Goal: Task Accomplishment & Management: Manage account settings

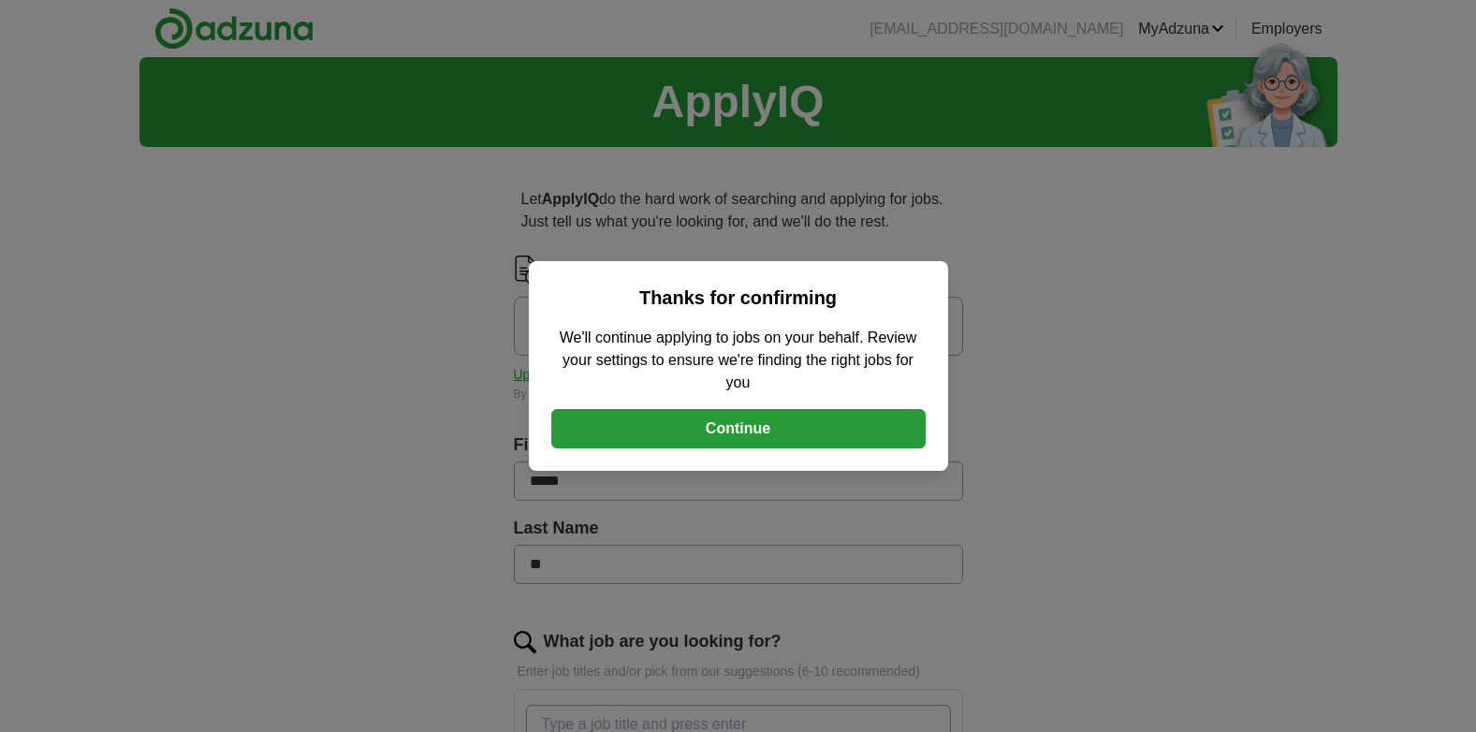
click at [728, 425] on button "Continue" at bounding box center [738, 428] width 374 height 39
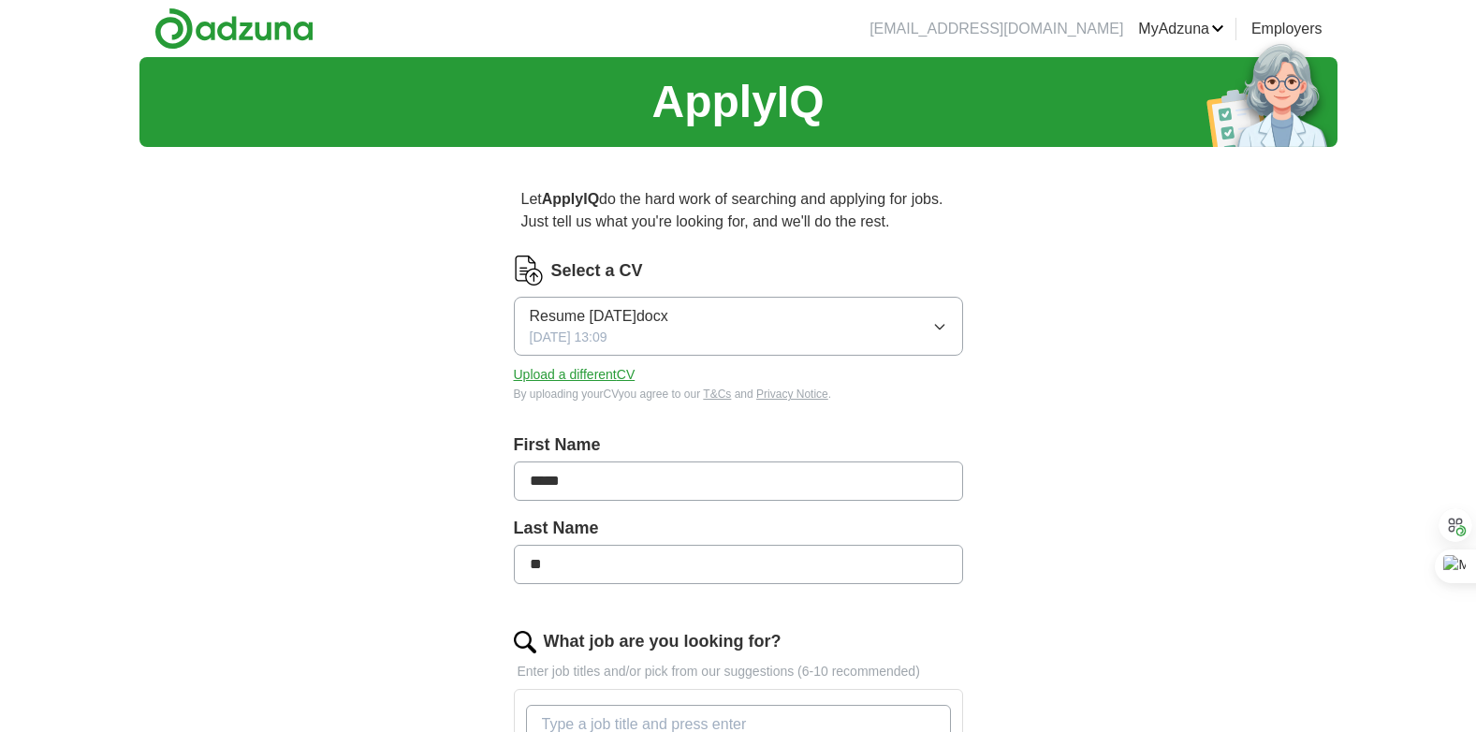
click at [579, 377] on button "Upload a different CV" at bounding box center [575, 375] width 122 height 20
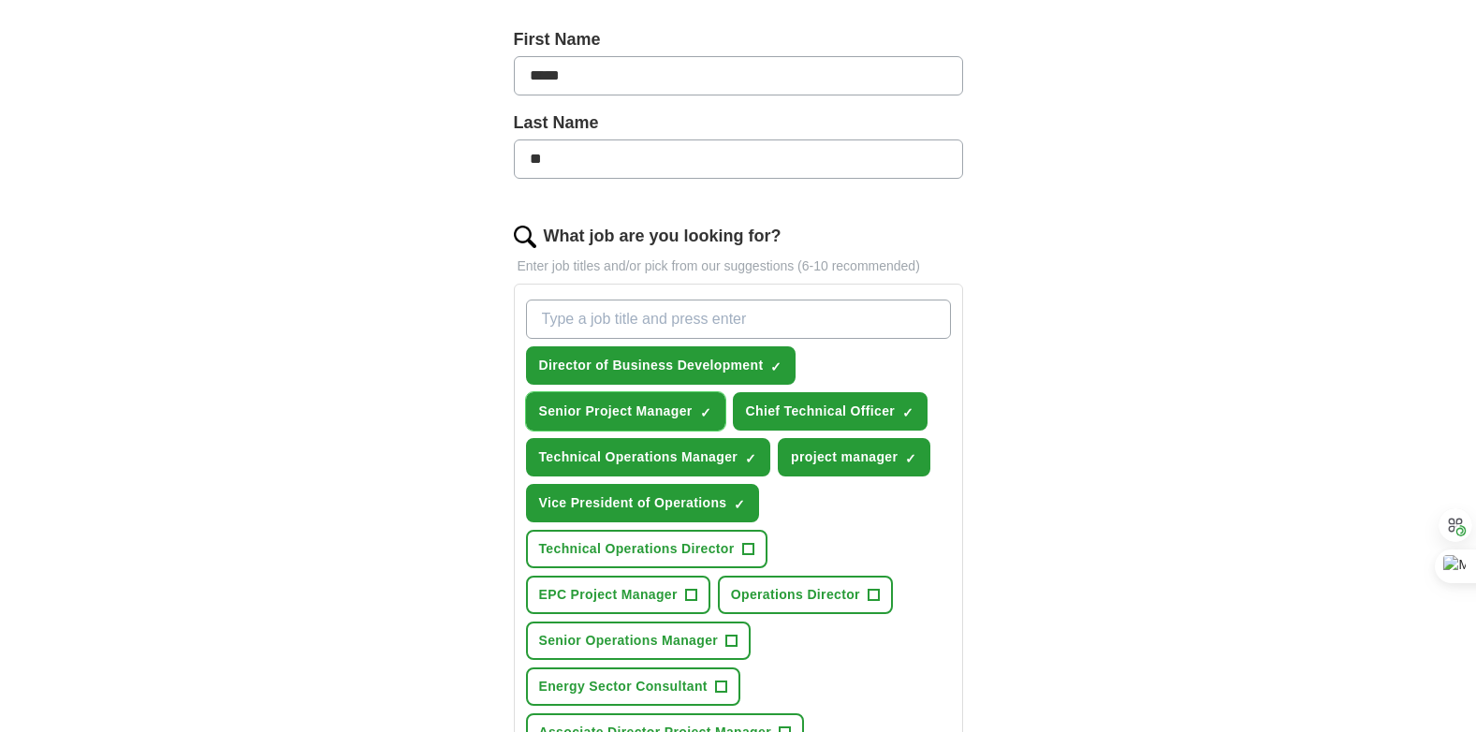
click at [600, 409] on span "Senior Project Manager" at bounding box center [616, 412] width 154 height 20
click at [591, 367] on span "Director of Business Development" at bounding box center [651, 366] width 225 height 20
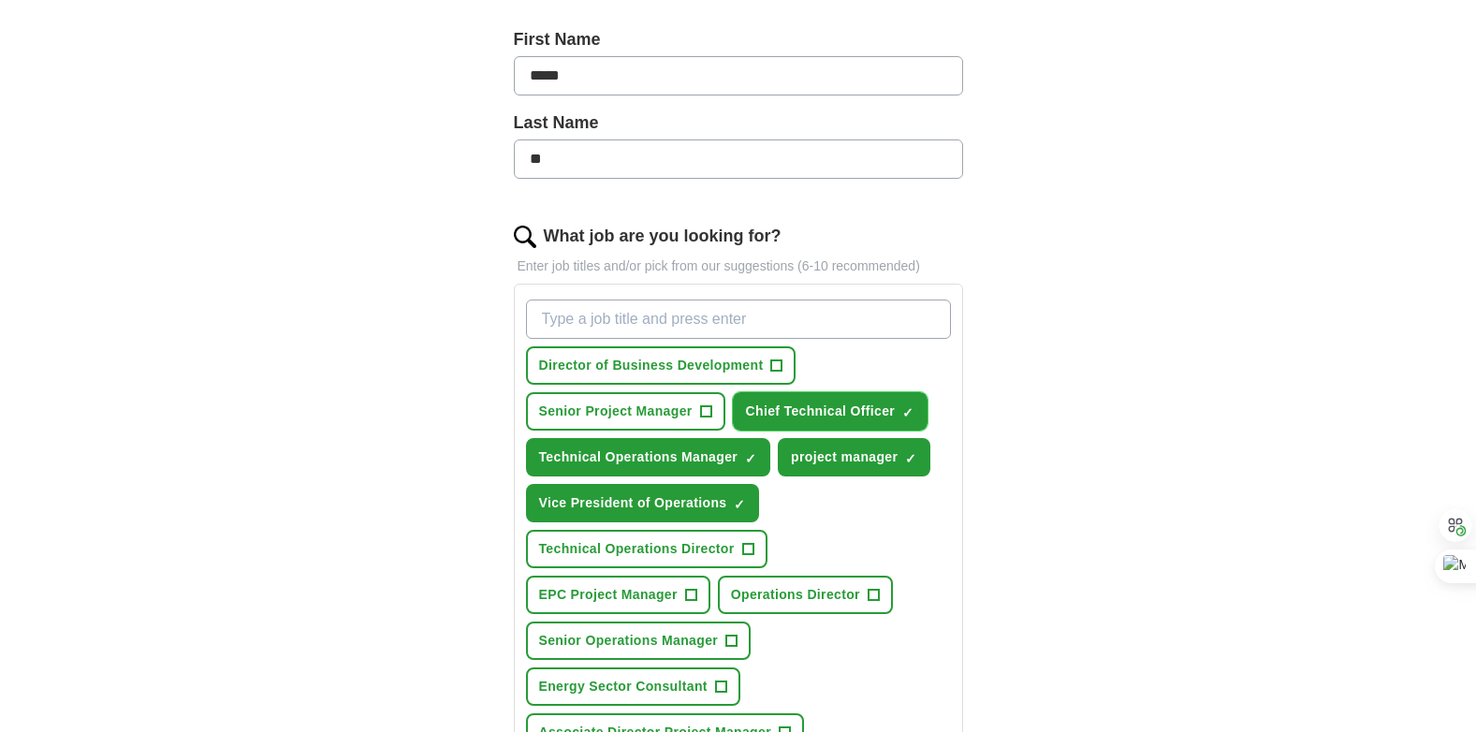
click at [830, 405] on span "Chief Technical Officer" at bounding box center [821, 412] width 150 height 20
click at [628, 455] on span "Technical Operations Manager" at bounding box center [638, 458] width 199 height 20
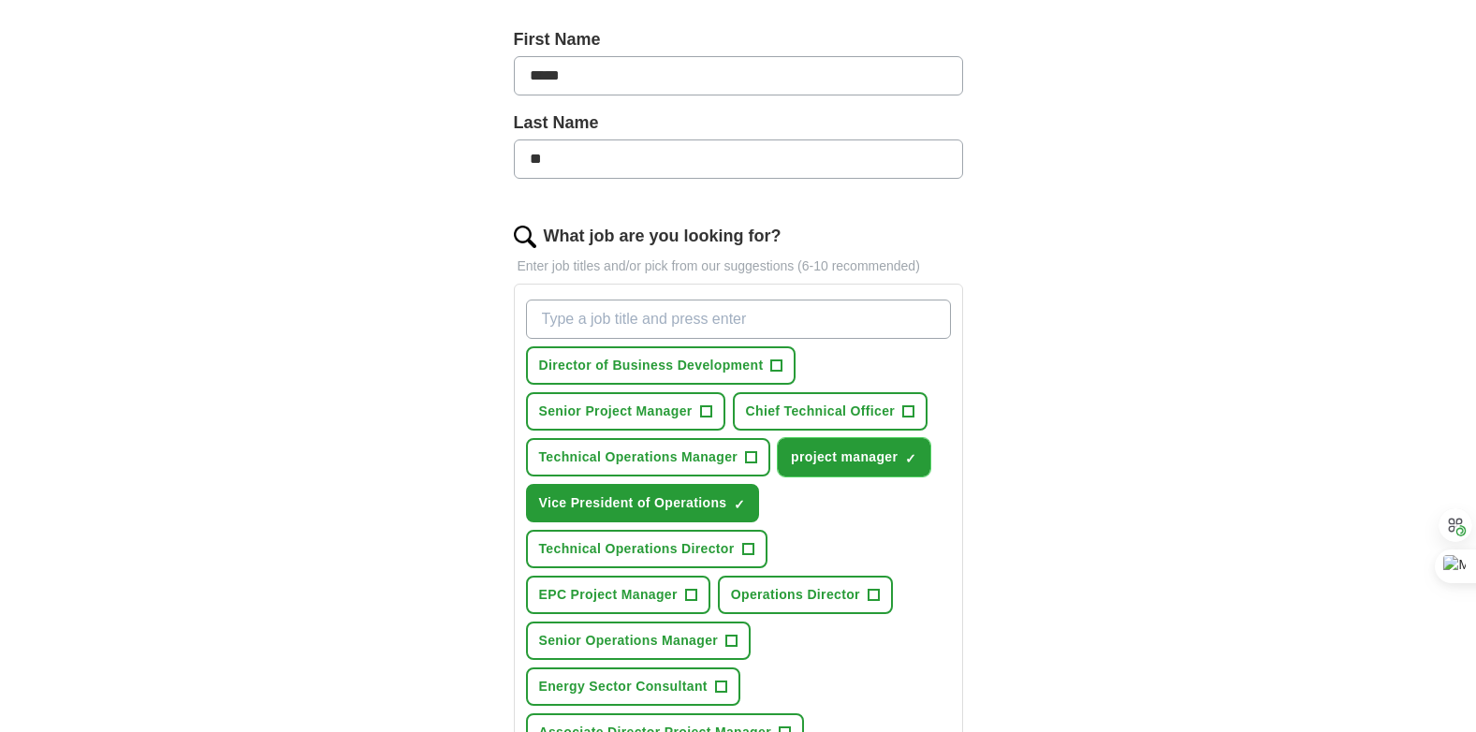
click at [840, 453] on span "project manager" at bounding box center [844, 458] width 107 height 20
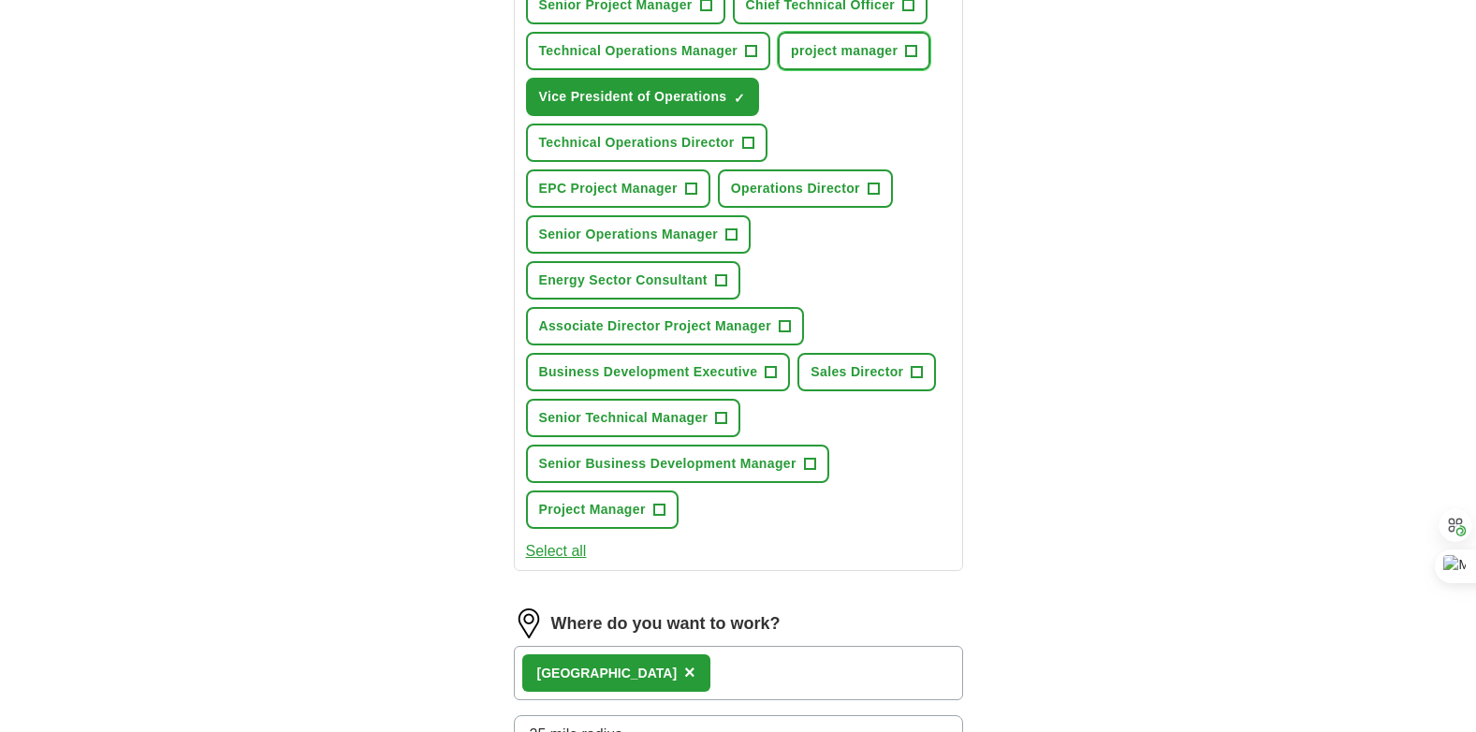
scroll to position [1217, 0]
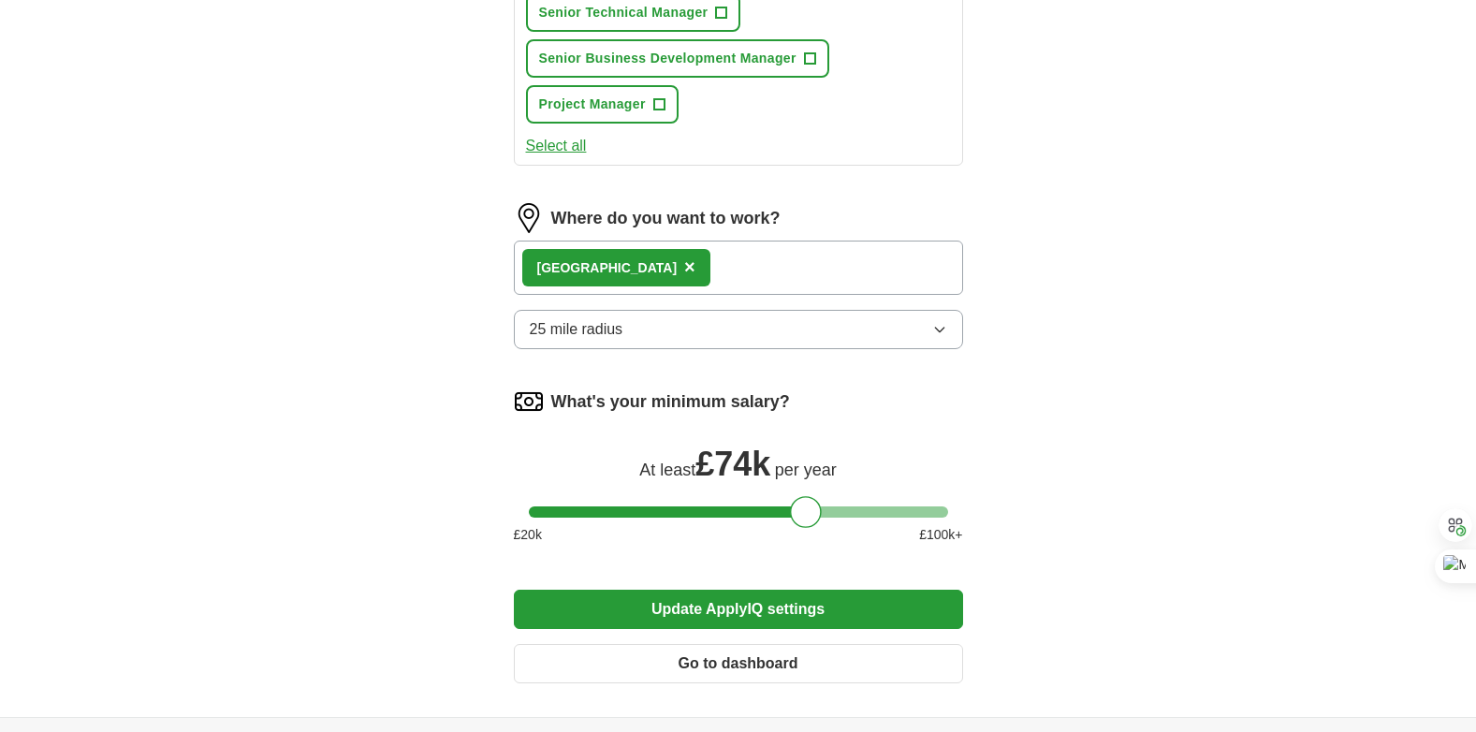
click at [751, 609] on button "Update ApplyIQ settings" at bounding box center [738, 609] width 449 height 39
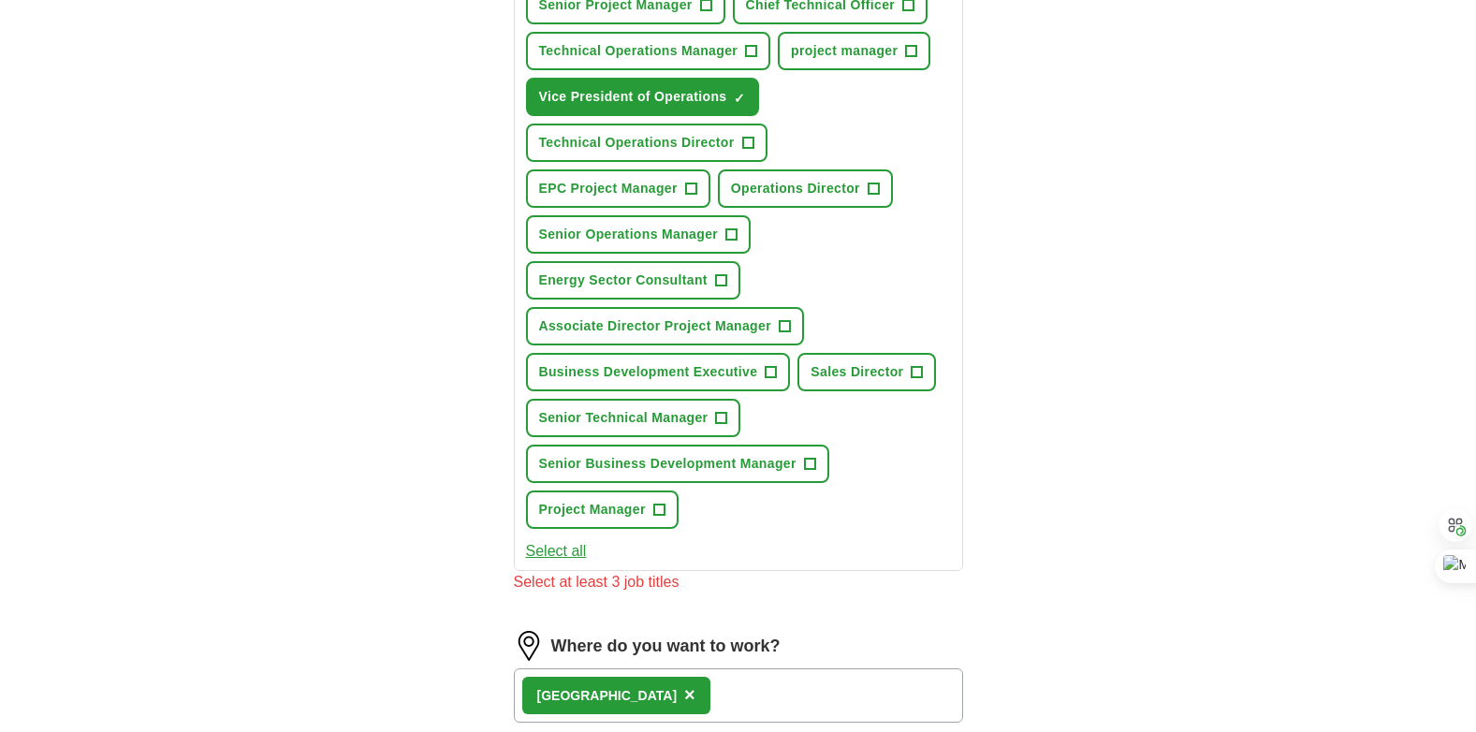
scroll to position [405, 0]
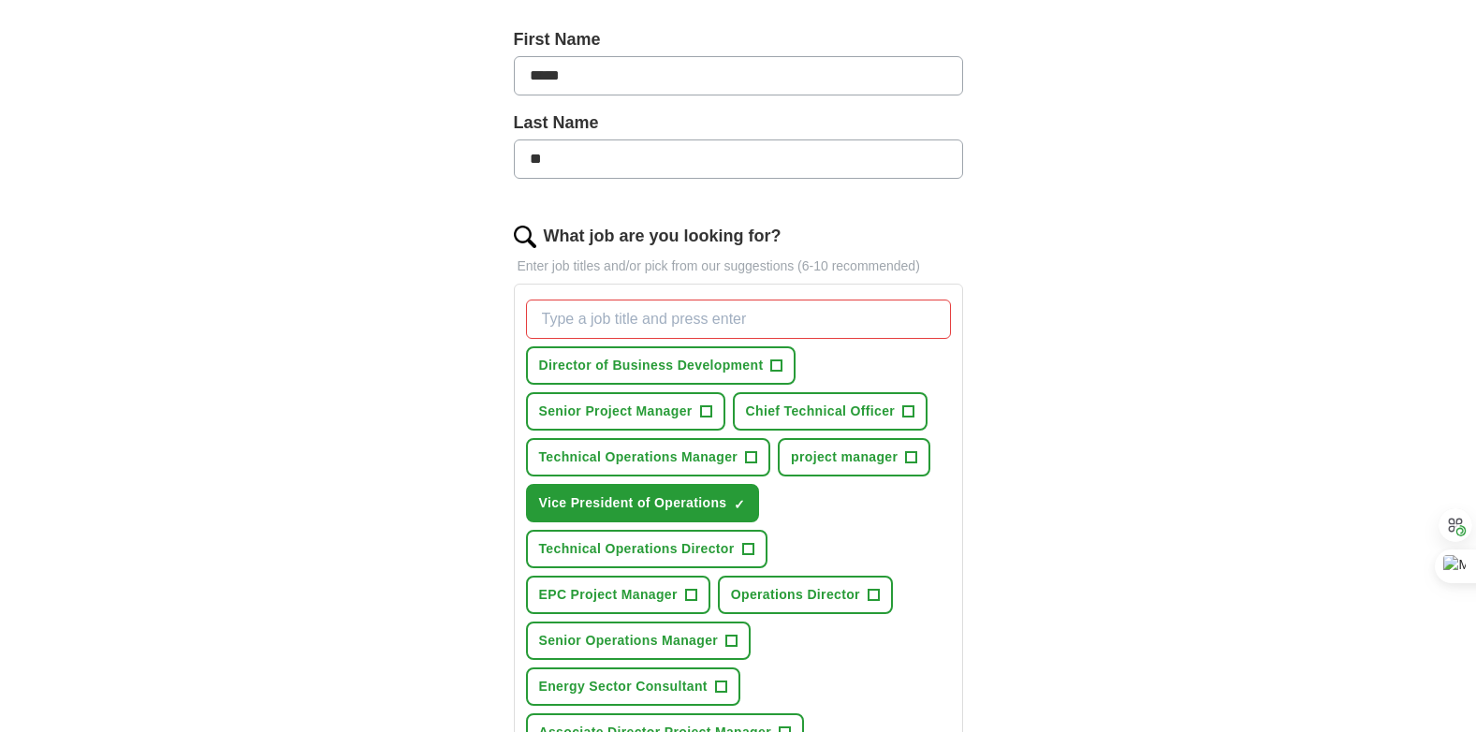
click at [540, 320] on input "What job are you looking for?" at bounding box center [738, 319] width 425 height 39
click at [815, 469] on button "project manager +" at bounding box center [854, 457] width 153 height 38
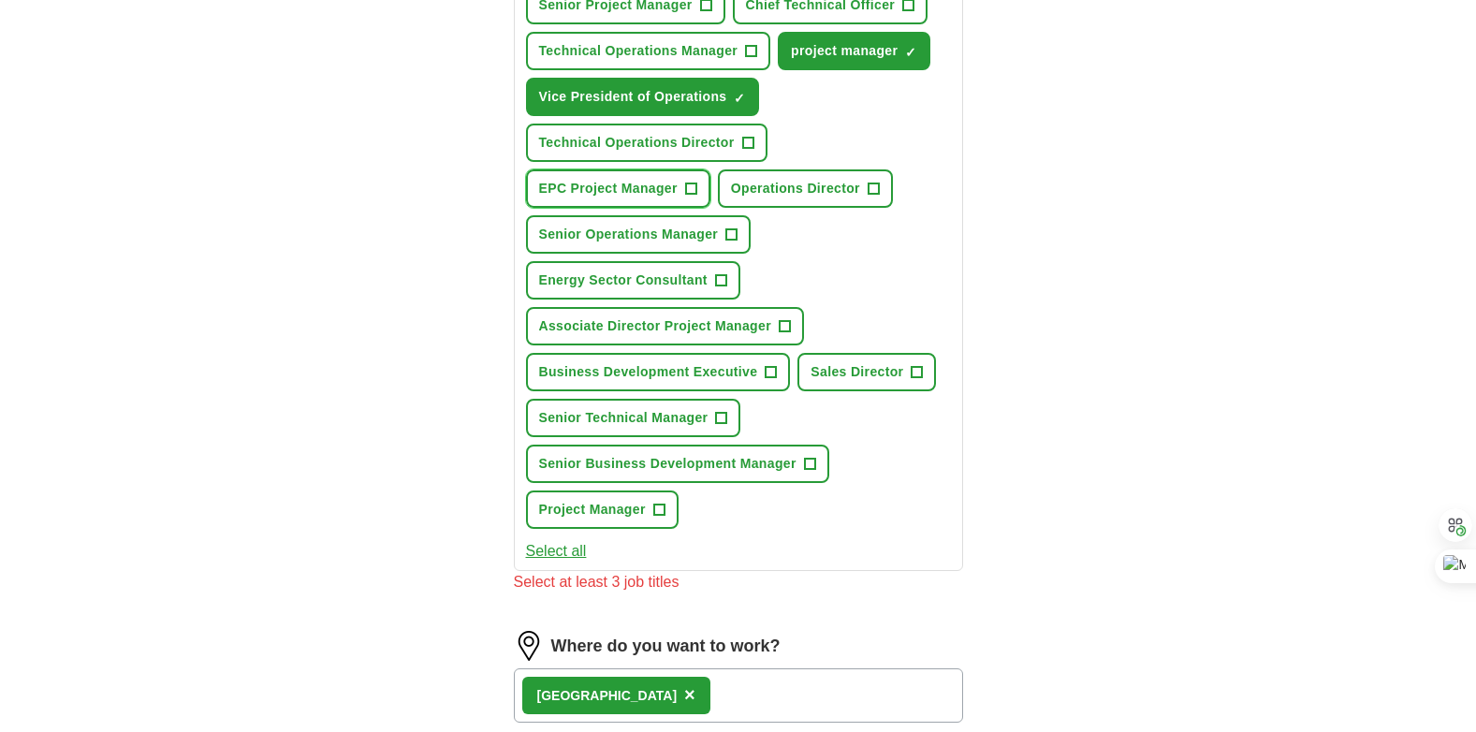
click at [595, 197] on span "EPC Project Manager" at bounding box center [608, 189] width 139 height 20
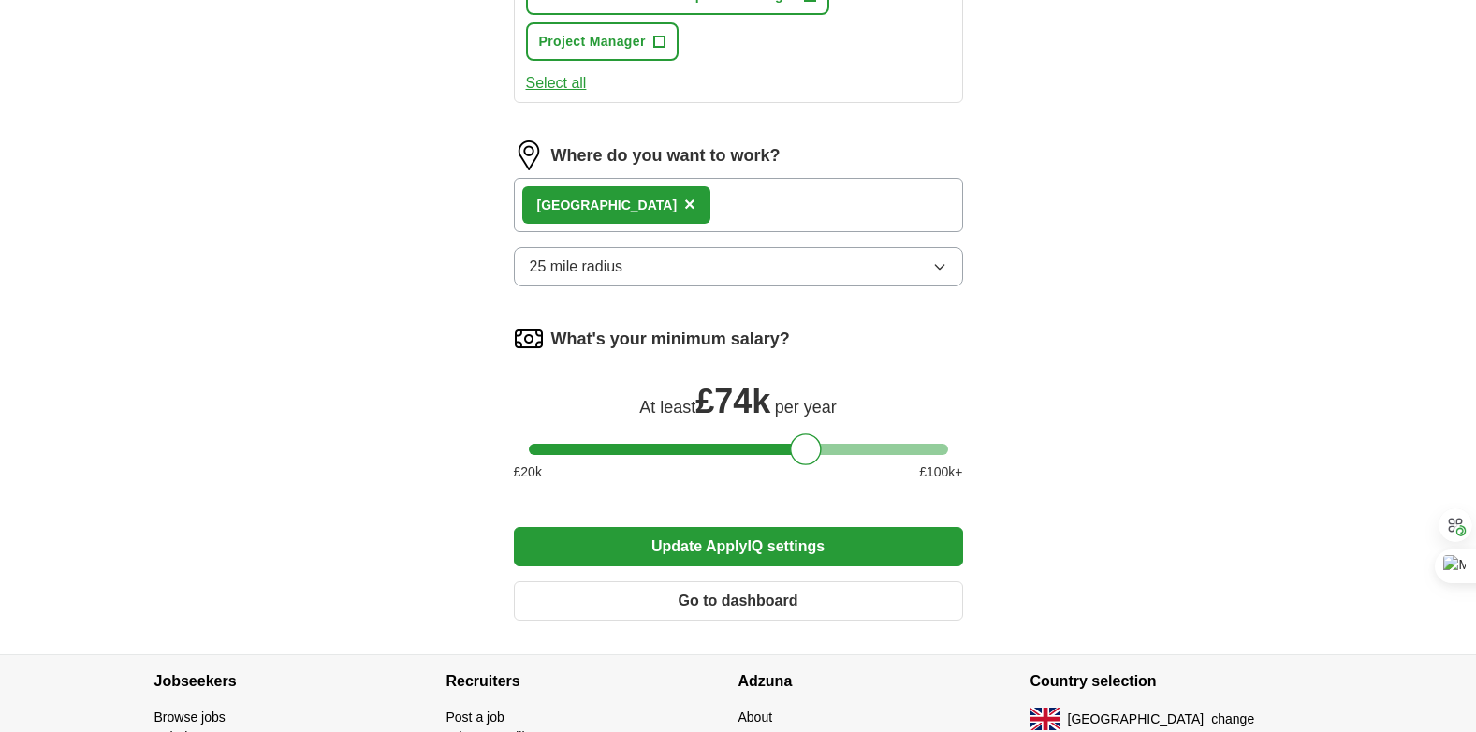
scroll to position [1411, 0]
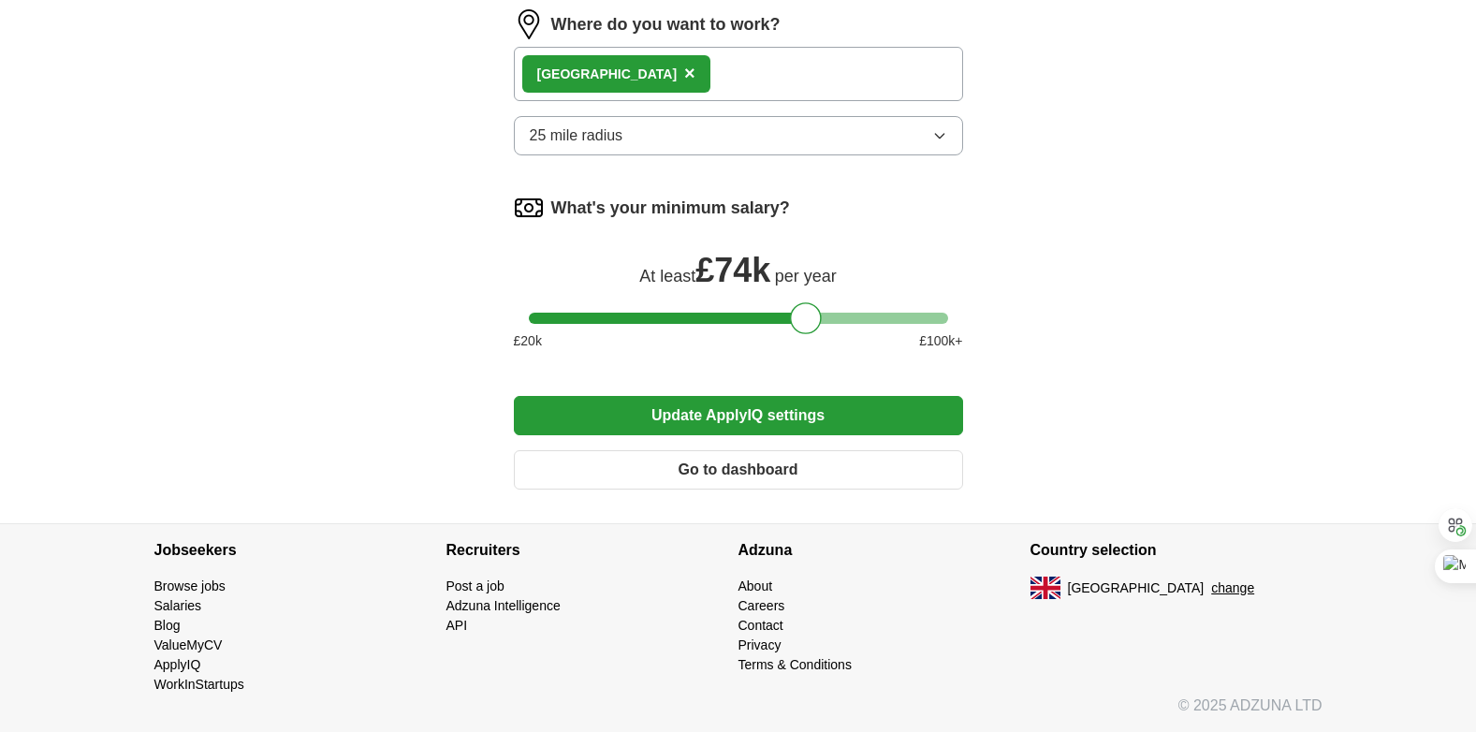
click at [740, 418] on button "Update ApplyIQ settings" at bounding box center [738, 415] width 449 height 39
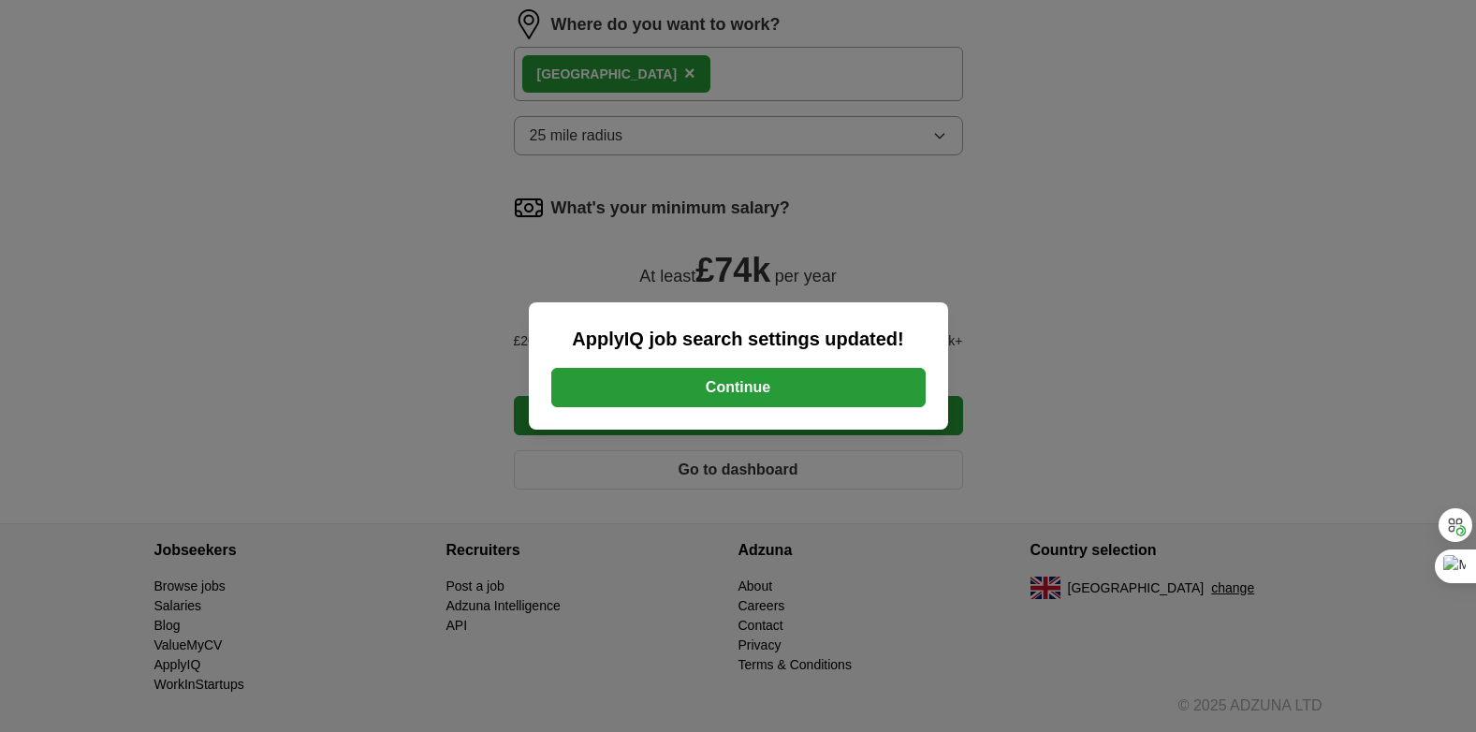
click at [737, 389] on button "Continue" at bounding box center [738, 387] width 374 height 39
